Goal: Task Accomplishment & Management: Use online tool/utility

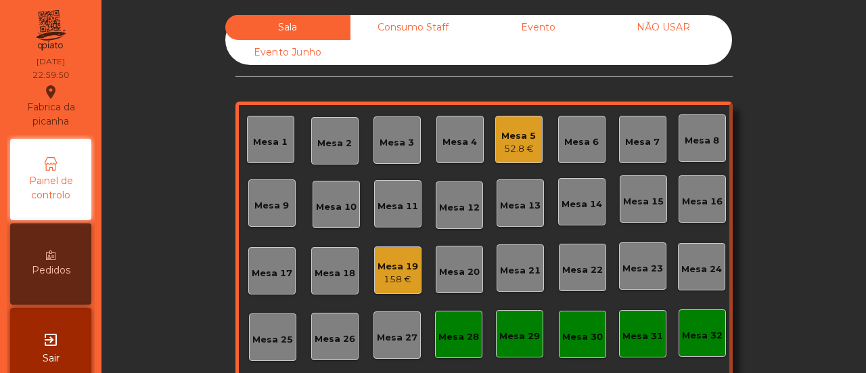
scroll to position [160, 0]
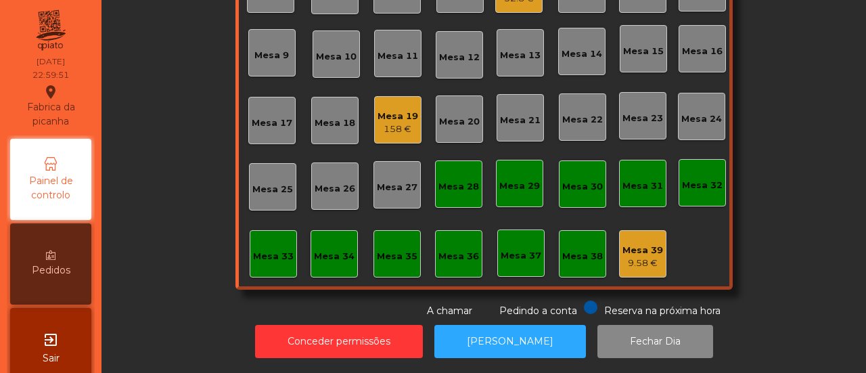
click at [273, 244] on div "Mesa 33" at bounding box center [273, 253] width 41 height 19
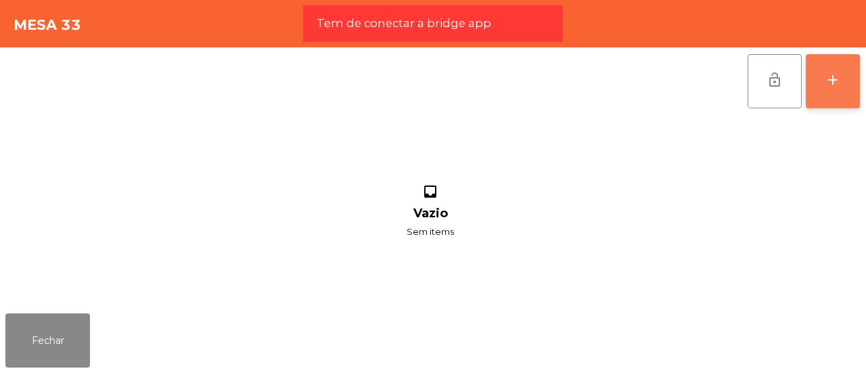
click at [833, 79] on div "add" at bounding box center [833, 80] width 16 height 16
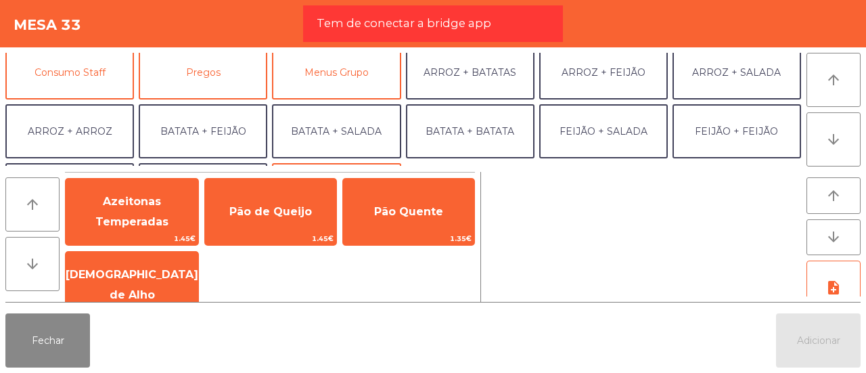
scroll to position [126, 0]
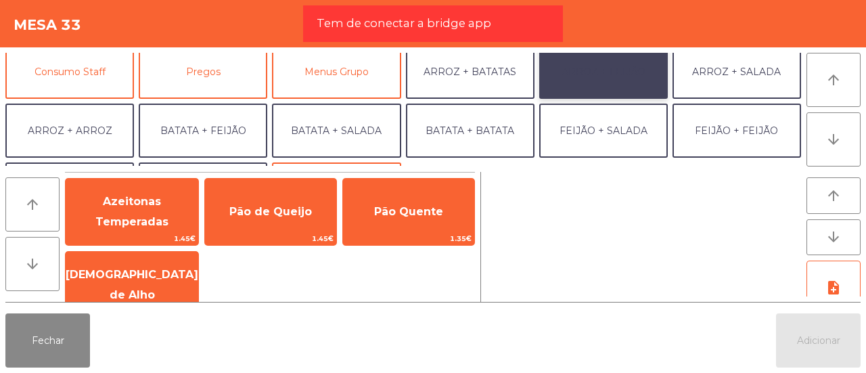
click at [605, 93] on button "ARROZ + FEIJÃO" at bounding box center [603, 72] width 129 height 54
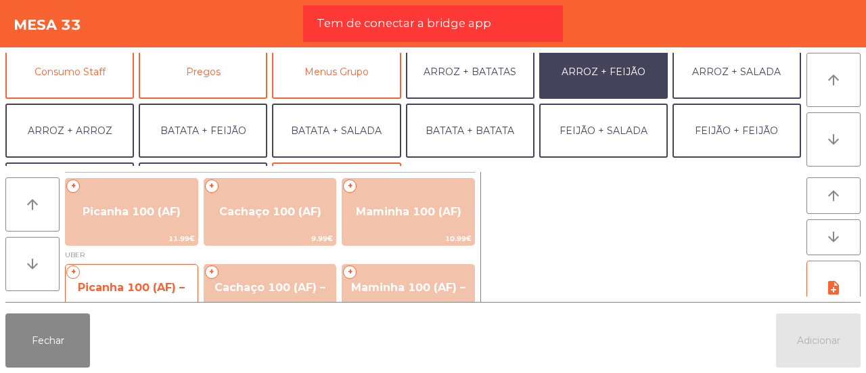
click at [141, 285] on span "Picanha 100 (AF) – UBER" at bounding box center [131, 297] width 107 height 33
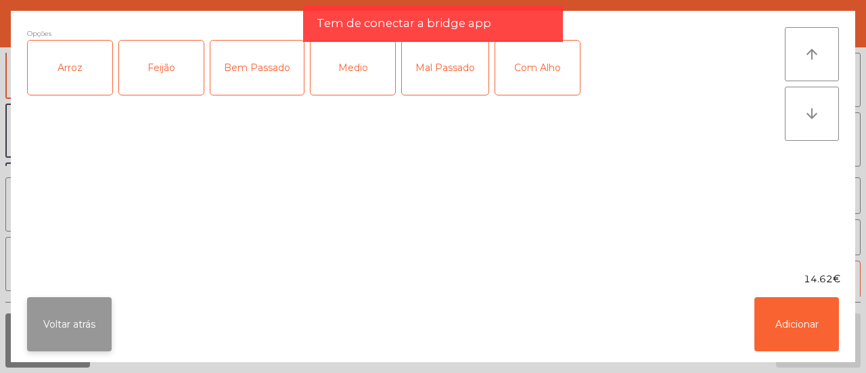
click at [88, 317] on button "Voltar atrás" at bounding box center [69, 324] width 85 height 54
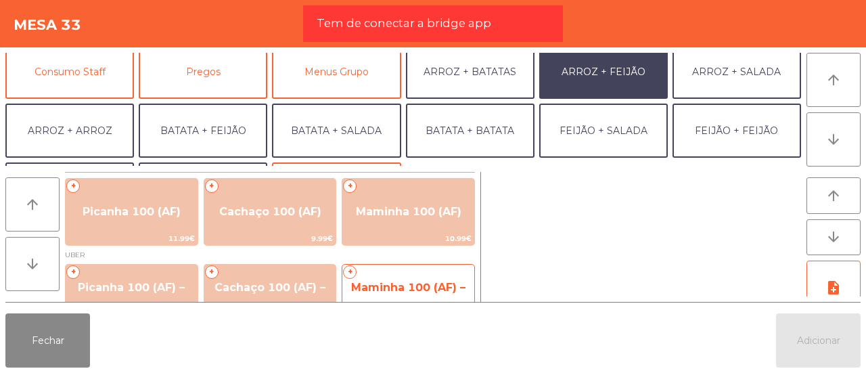
click at [369, 288] on span "Maminha 100 (AF) – UBER" at bounding box center [408, 297] width 114 height 33
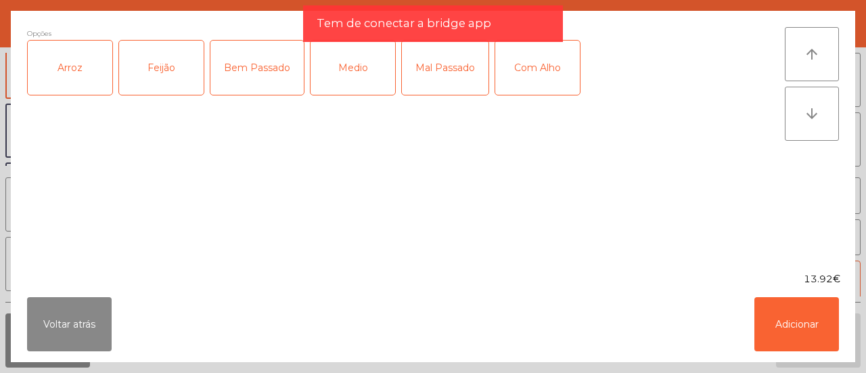
click at [68, 73] on div "Arroz" at bounding box center [70, 68] width 85 height 54
click at [138, 74] on div "Feijão" at bounding box center [161, 68] width 85 height 54
click at [332, 72] on div "Medio" at bounding box center [353, 68] width 85 height 54
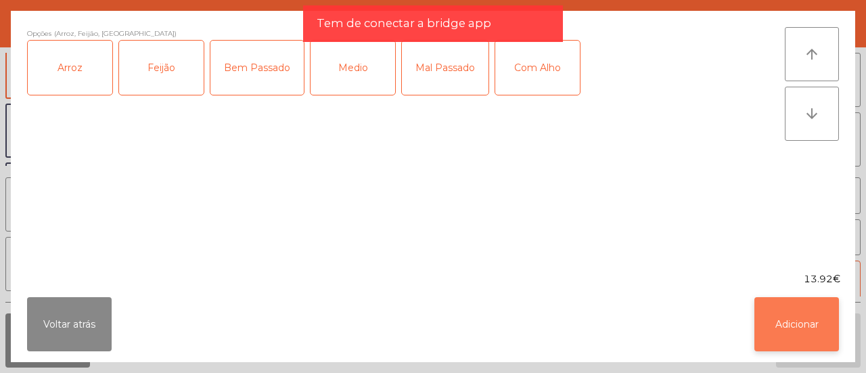
click at [778, 324] on button "Adicionar" at bounding box center [797, 324] width 85 height 54
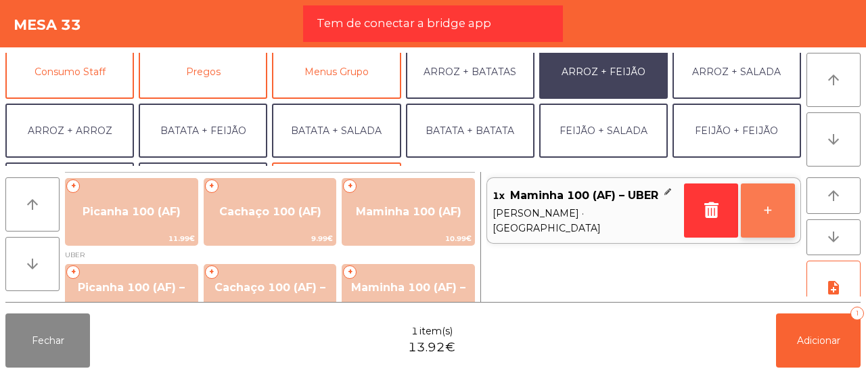
click at [772, 200] on button "+" at bounding box center [768, 210] width 54 height 54
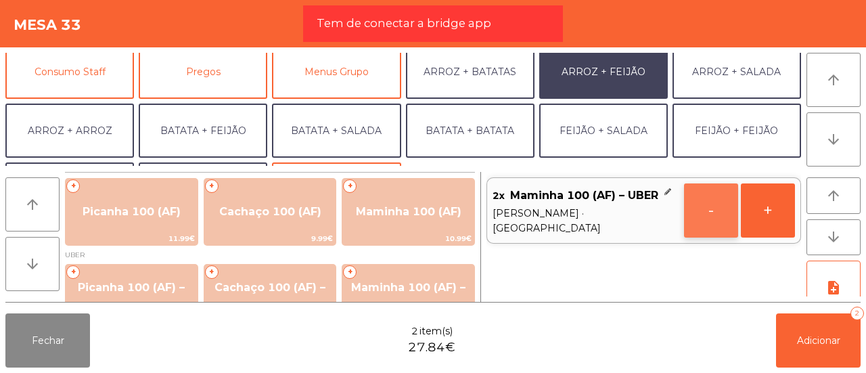
click at [703, 202] on button "-" at bounding box center [711, 210] width 54 height 54
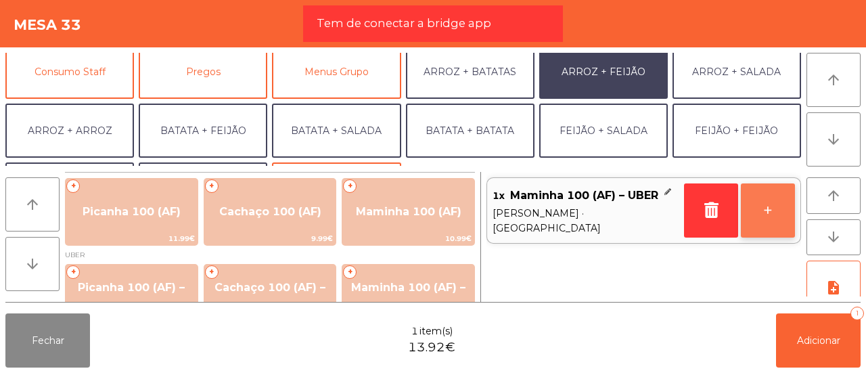
click at [785, 209] on button "+" at bounding box center [768, 210] width 54 height 54
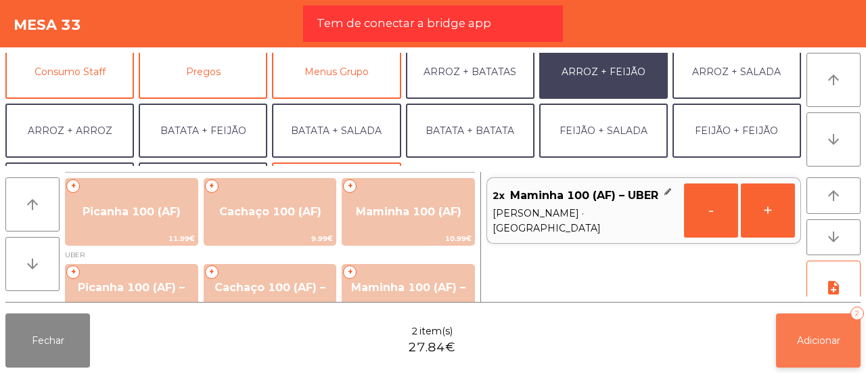
click at [828, 332] on button "Adicionar 2" at bounding box center [818, 340] width 85 height 54
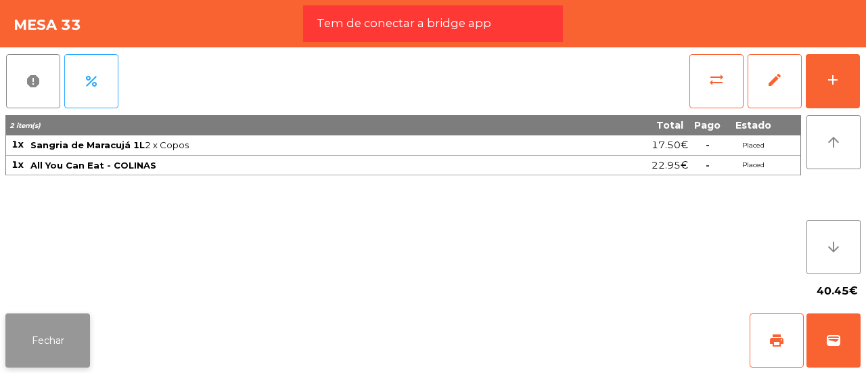
click at [54, 345] on button "Fechar" at bounding box center [47, 340] width 85 height 54
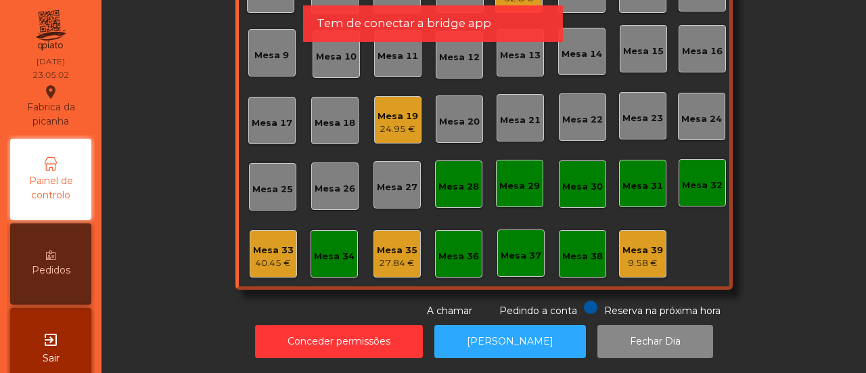
click at [261, 244] on div "Mesa 33" at bounding box center [273, 251] width 41 height 14
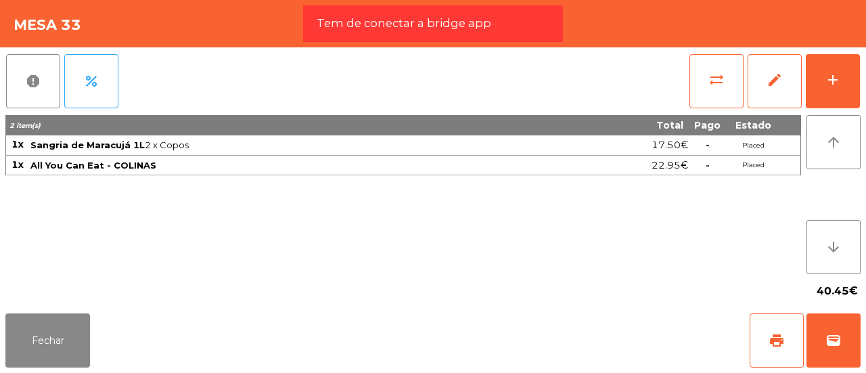
click at [90, 333] on div "Fechar print wallet" at bounding box center [433, 340] width 866 height 65
click at [42, 350] on button "Fechar" at bounding box center [47, 340] width 85 height 54
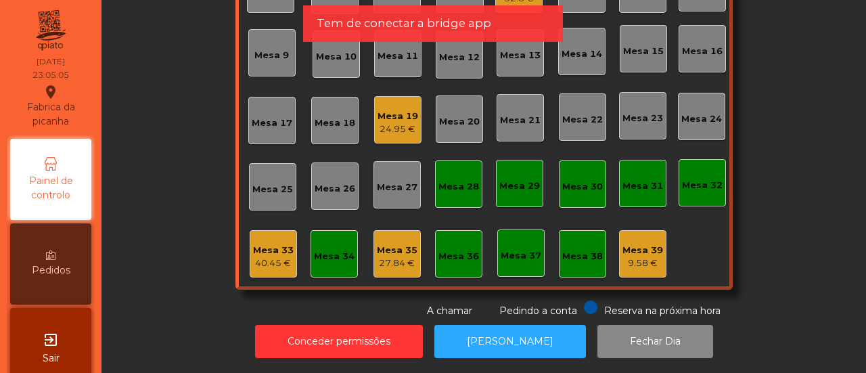
click at [403, 246] on div "Mesa 35" at bounding box center [397, 251] width 41 height 14
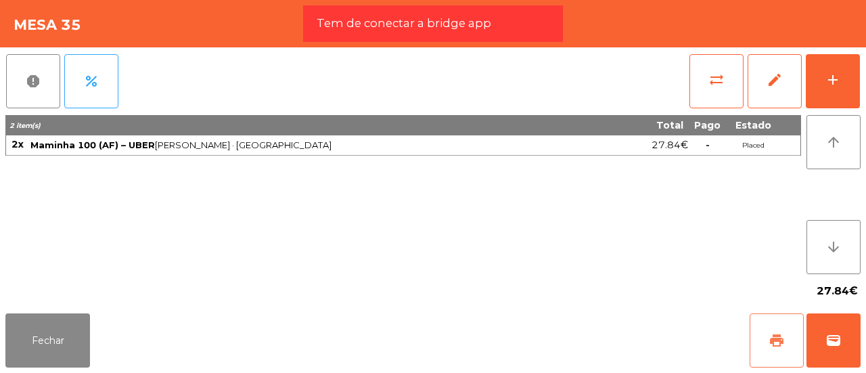
click at [766, 335] on button "print" at bounding box center [777, 340] width 54 height 54
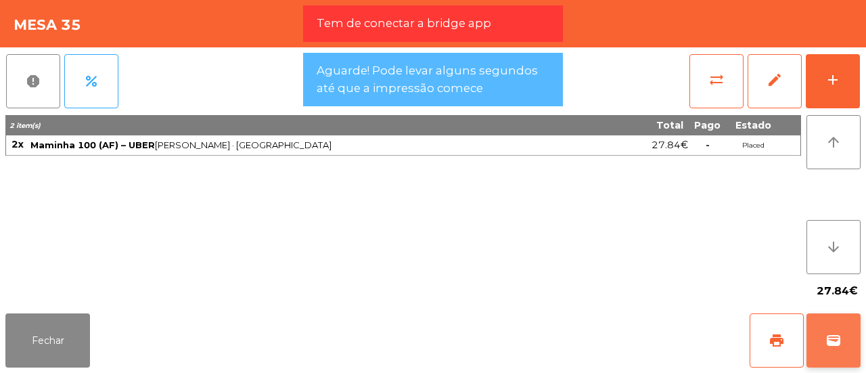
click at [851, 350] on button "wallet" at bounding box center [834, 340] width 54 height 54
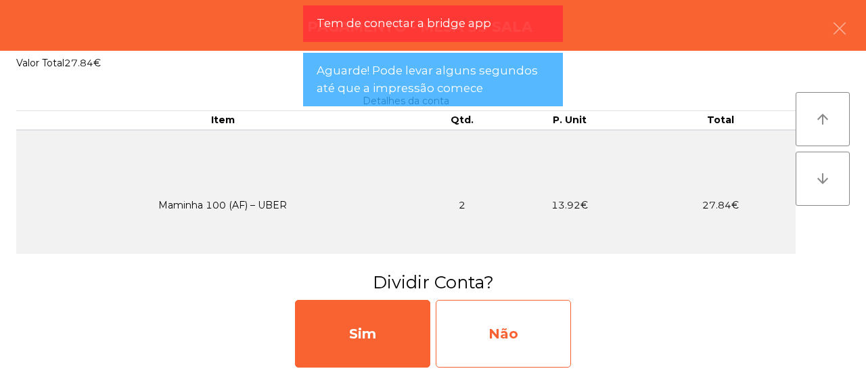
click at [505, 328] on div "Não" at bounding box center [503, 334] width 135 height 68
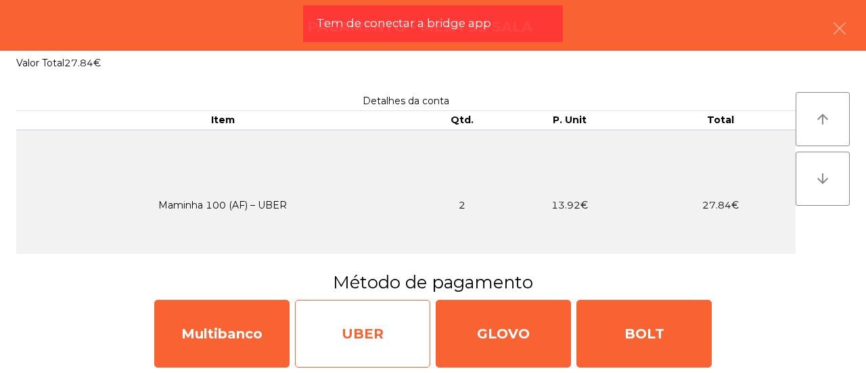
click at [374, 327] on div "UBER" at bounding box center [362, 334] width 135 height 68
select select "**"
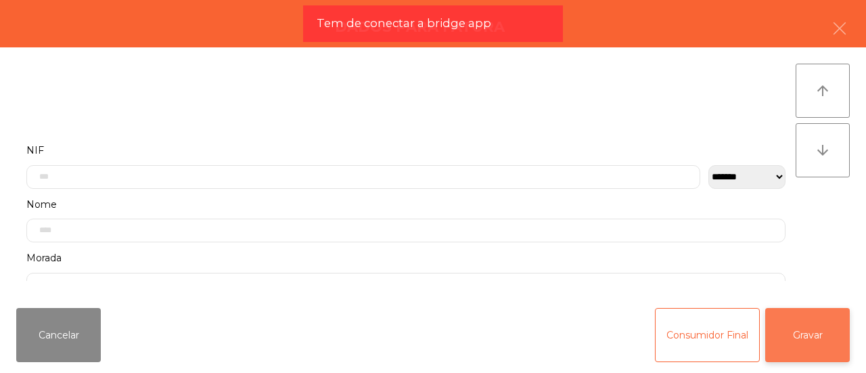
click at [839, 324] on button "Gravar" at bounding box center [807, 335] width 85 height 54
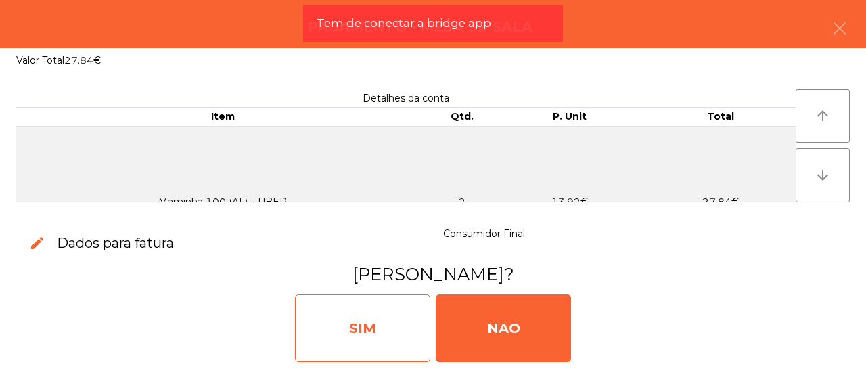
click at [338, 318] on div "SIM" at bounding box center [362, 328] width 135 height 68
